Goal: Ask a question

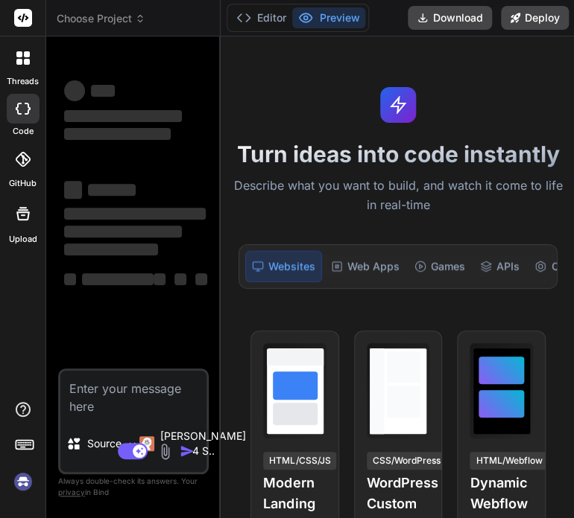
scroll to position [49, 0]
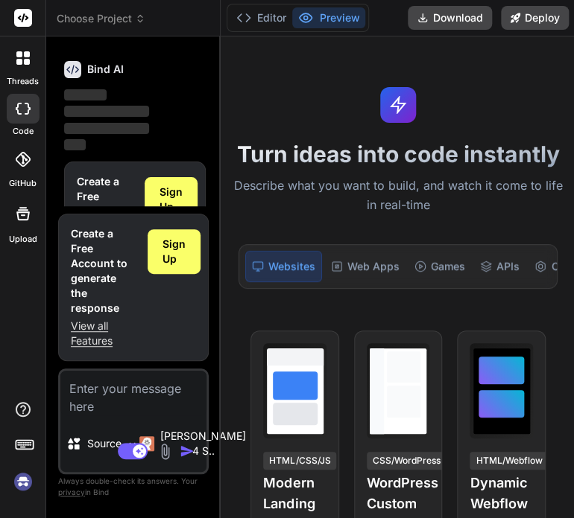
type textarea "x"
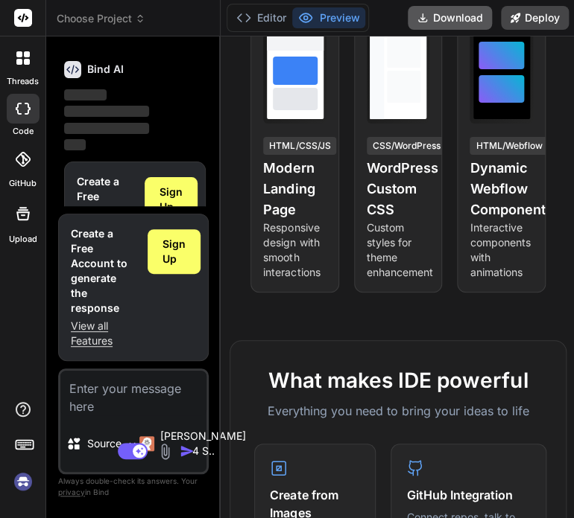
scroll to position [316, 0]
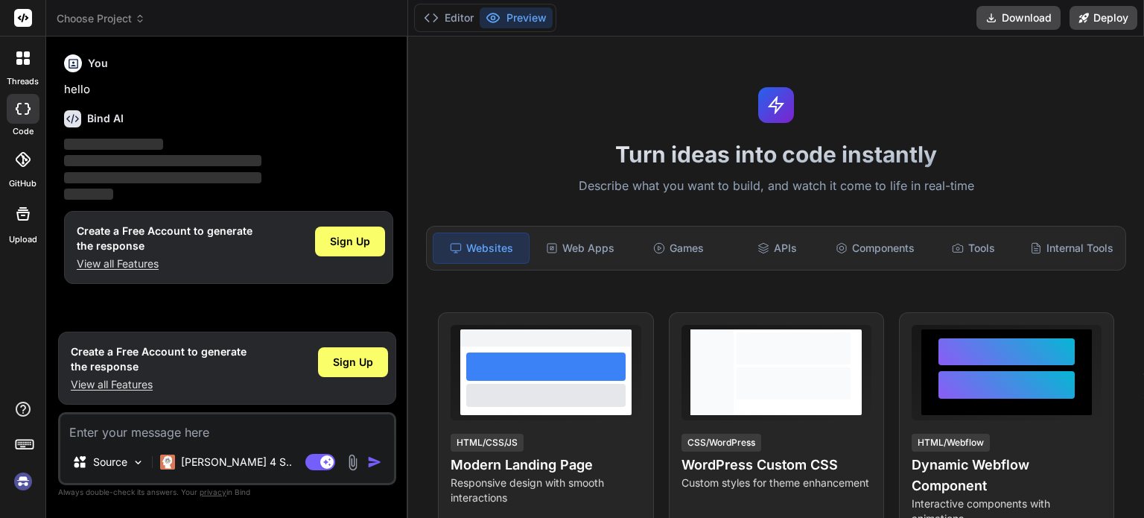
type textarea "x"
